Goal: Task Accomplishment & Management: Use online tool/utility

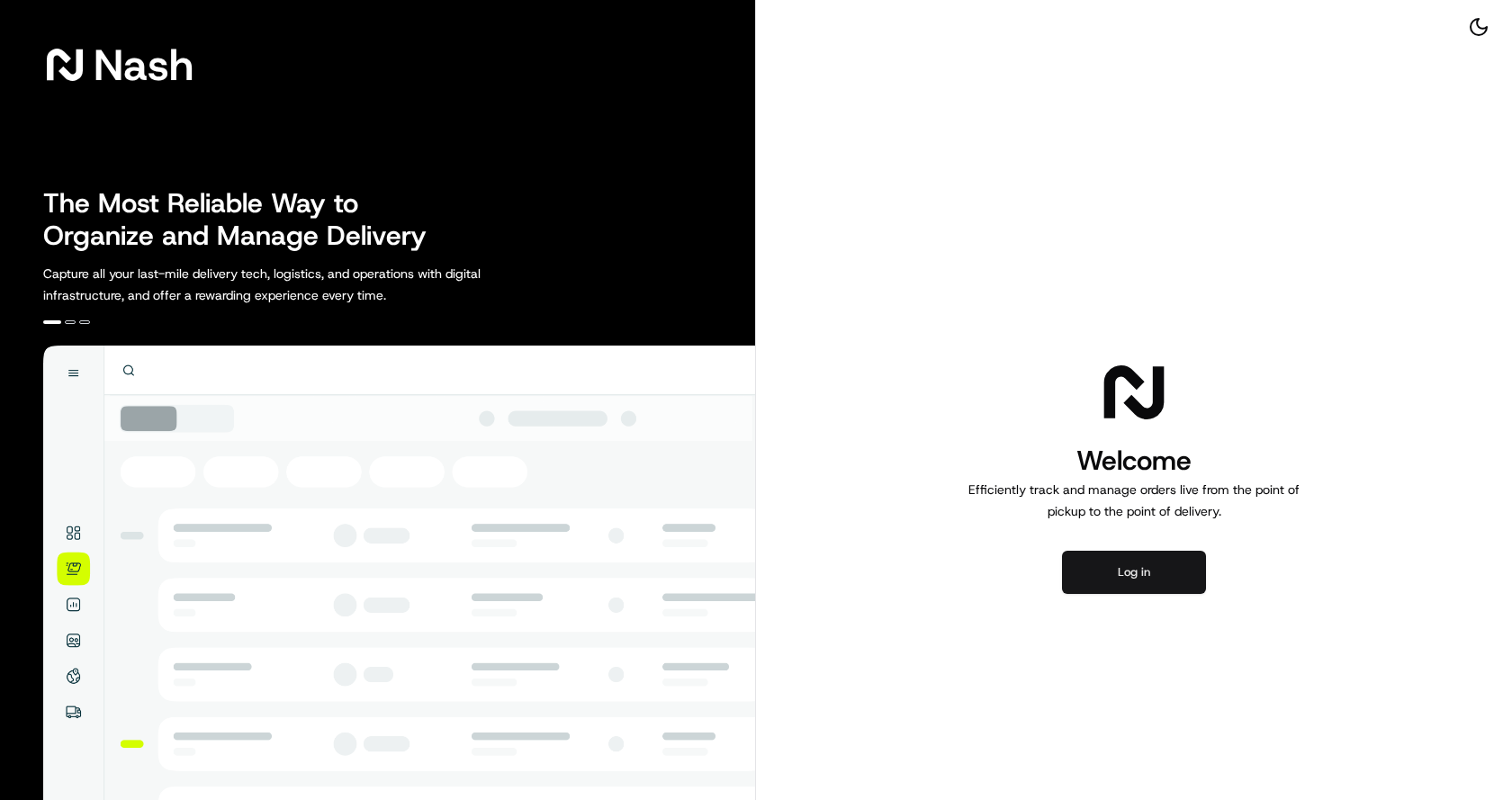
click at [1097, 575] on button "Log in" at bounding box center [1133, 573] width 144 height 43
